Goal: Task Accomplishment & Management: Manage account settings

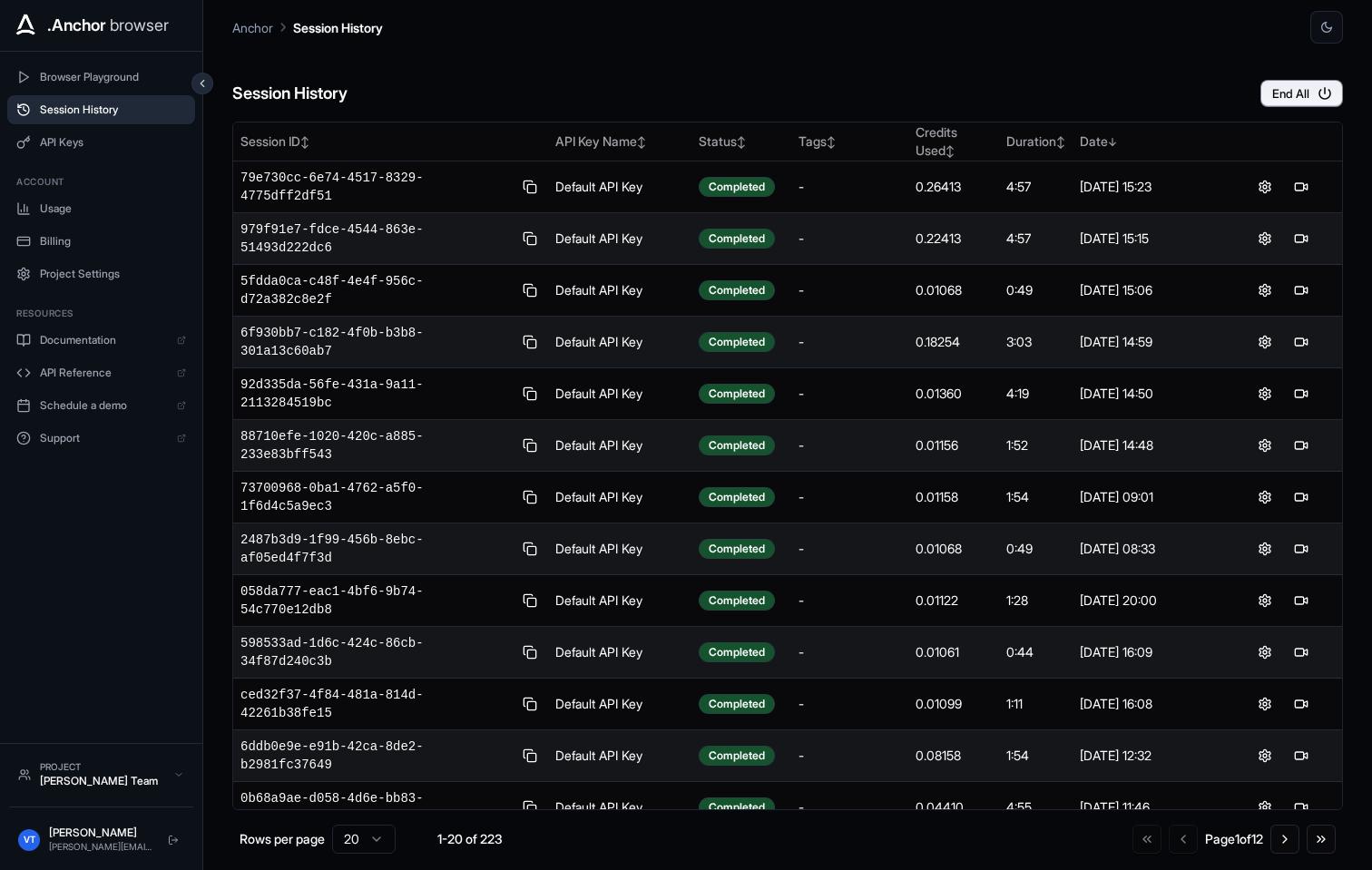
click at [1368, 30] on main "Anchor Session History Session History End All Session ID ↕ API Key Name ↕ Stat…" at bounding box center [787, 435] width 1168 height 870
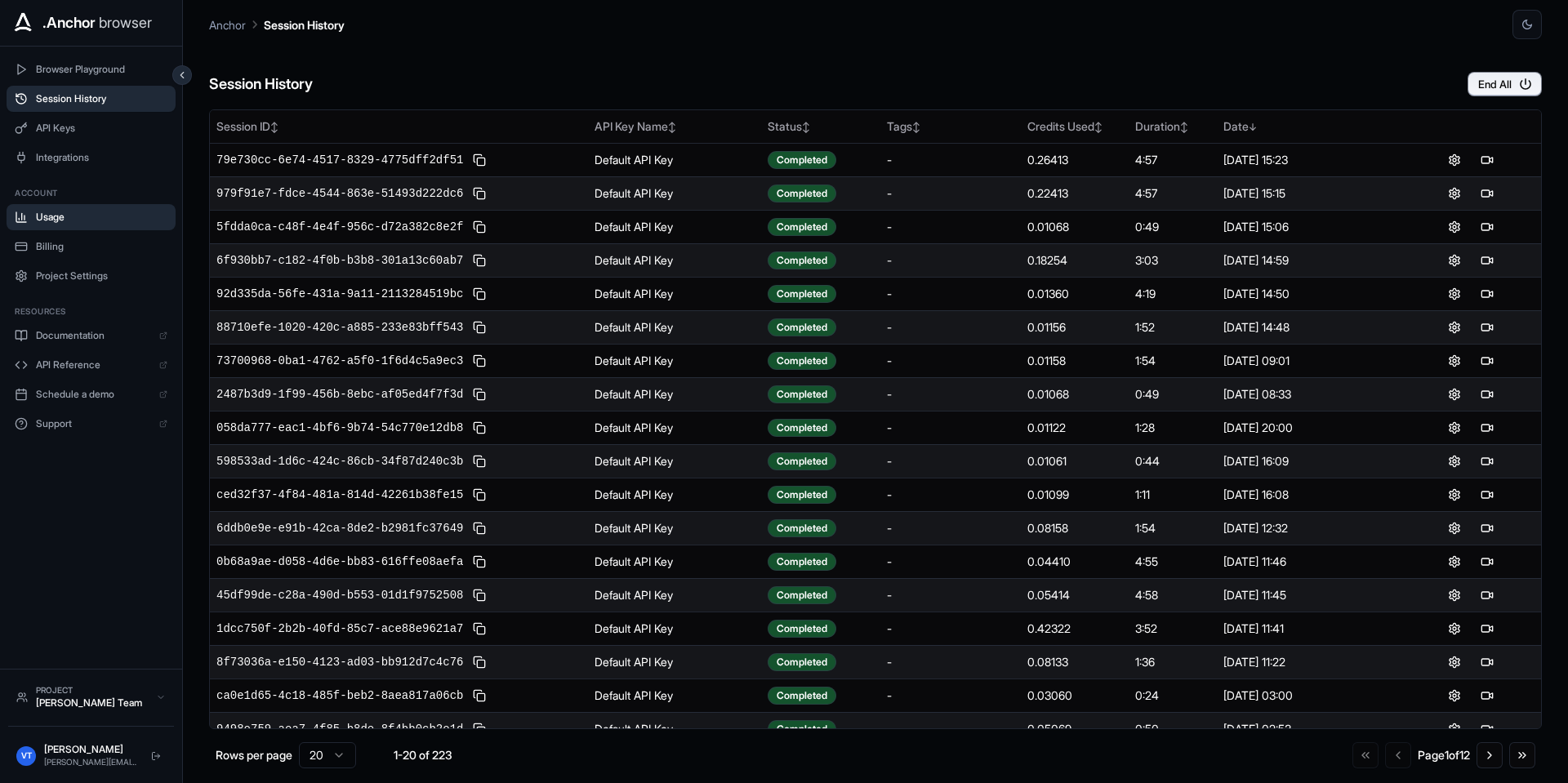
click at [51, 224] on button "Usage" at bounding box center [91, 217] width 169 height 26
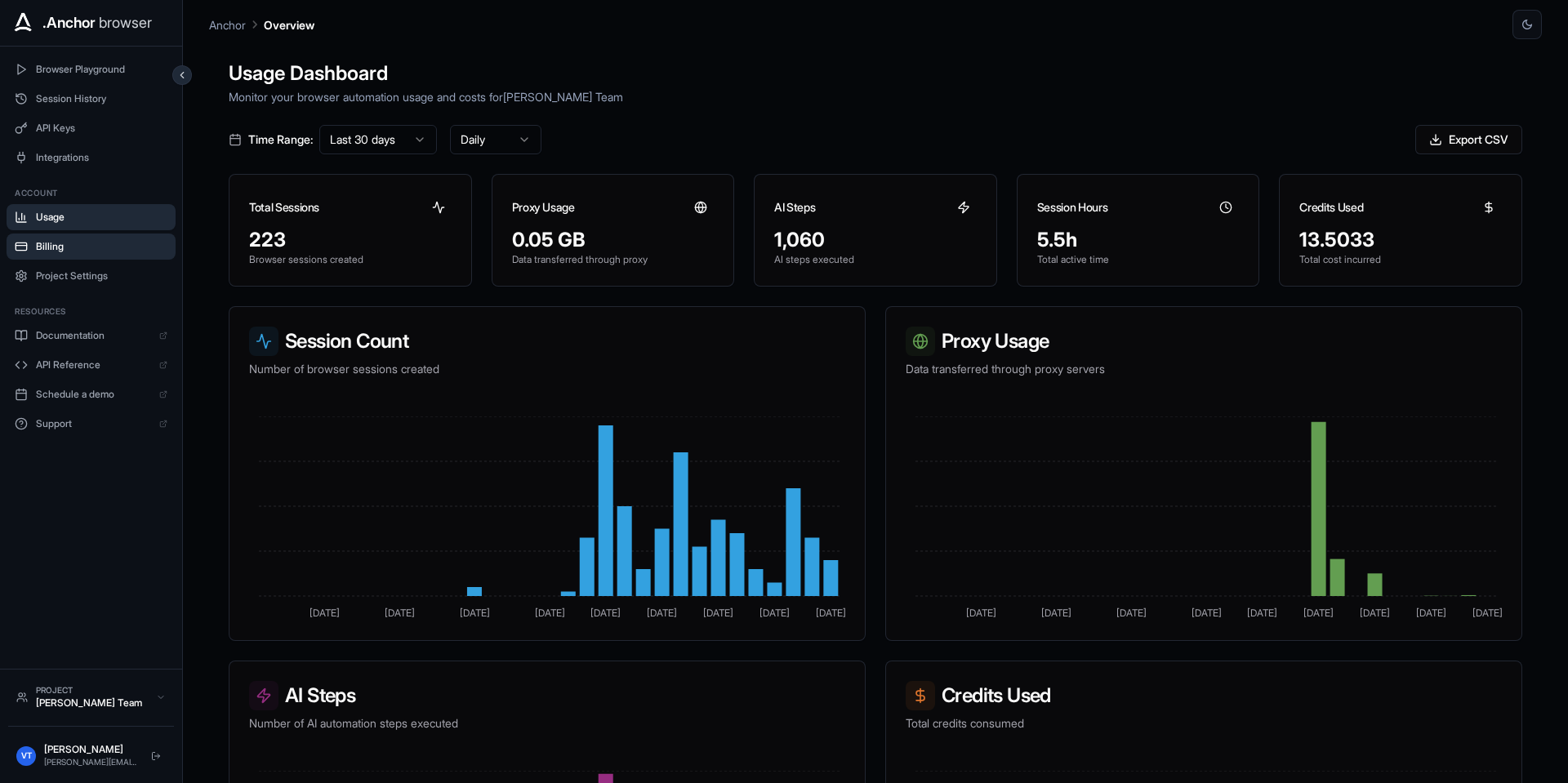
click at [49, 248] on span "Billing" at bounding box center [101, 246] width 131 height 13
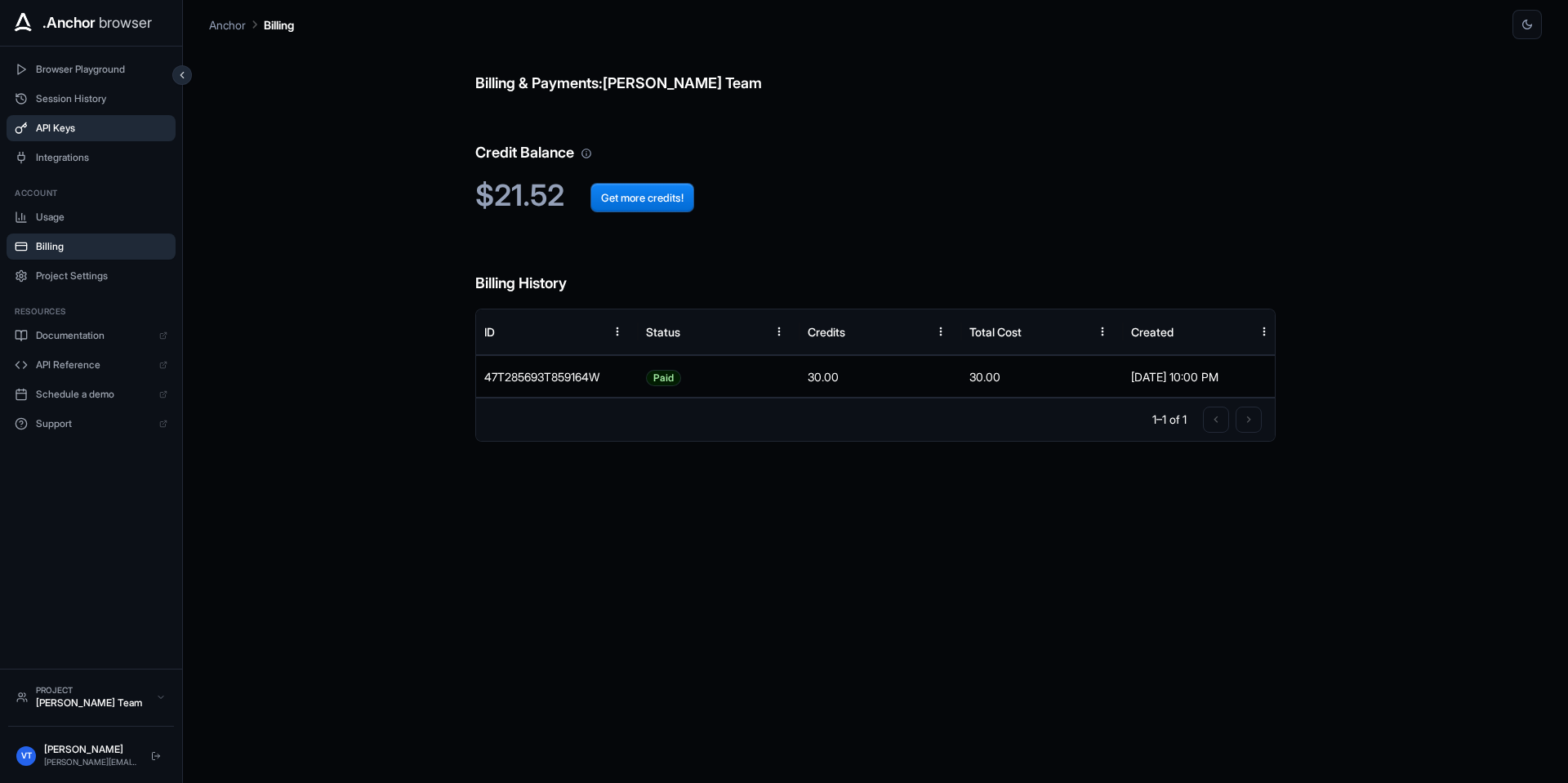
click at [79, 130] on span "API Keys" at bounding box center [101, 128] width 131 height 13
